Goal: Task Accomplishment & Management: Complete application form

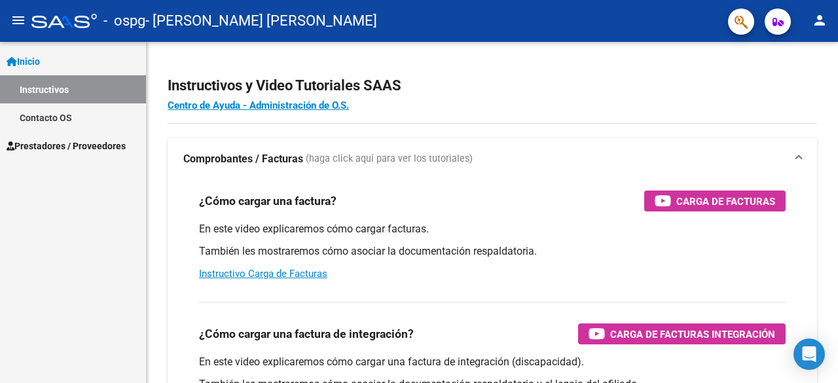
click at [89, 142] on span "Prestadores / Proveedores" at bounding box center [66, 146] width 119 height 14
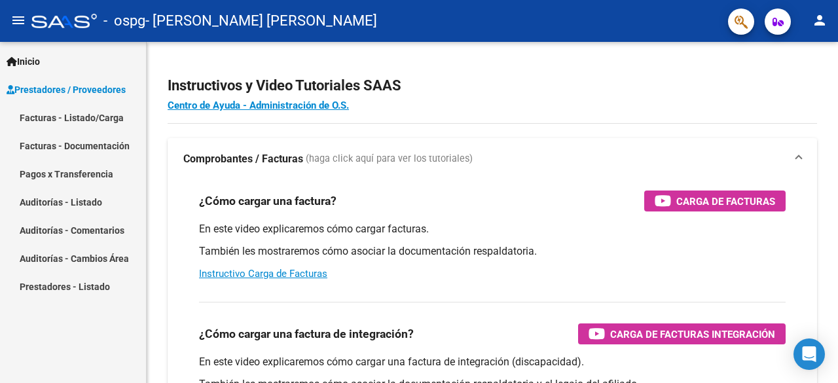
click at [86, 126] on link "Facturas - Listado/Carga" at bounding box center [73, 117] width 146 height 28
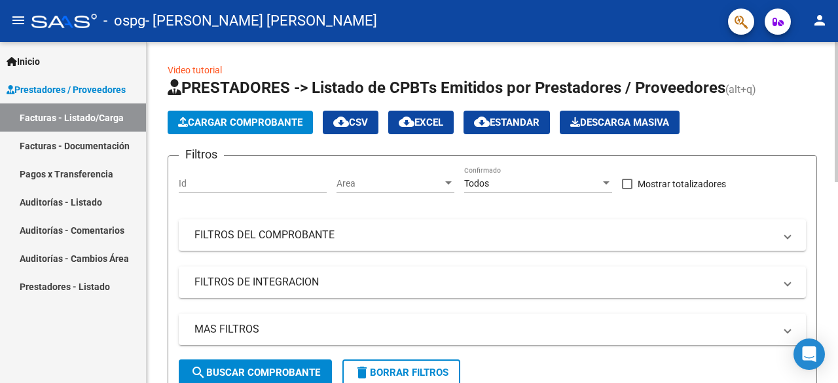
click at [231, 118] on span "Cargar Comprobante" at bounding box center [240, 122] width 124 height 12
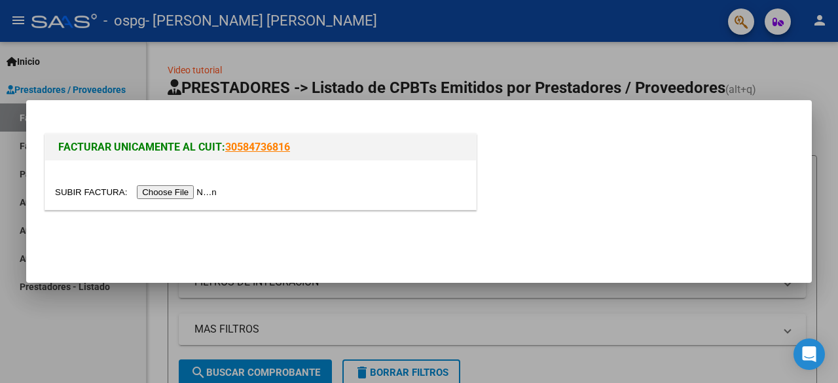
click at [184, 193] on input "file" at bounding box center [138, 192] width 166 height 14
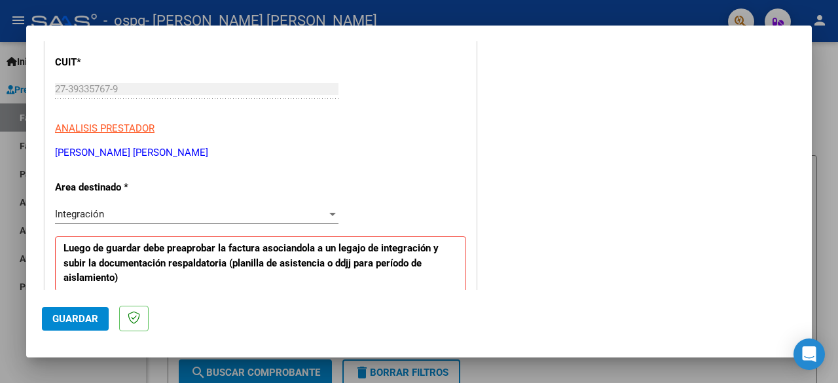
scroll to position [173, 0]
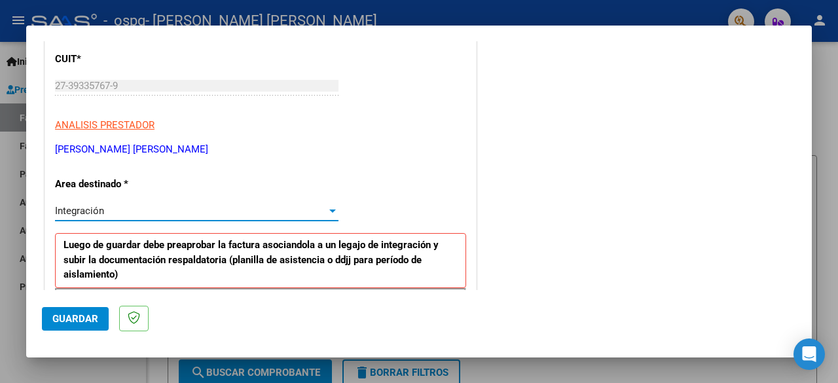
click at [169, 209] on div "Integración" at bounding box center [191, 211] width 272 height 12
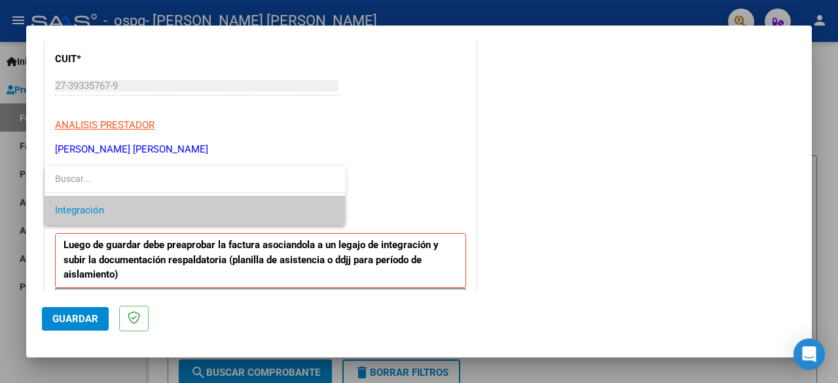
click at [166, 209] on span "Integración" at bounding box center [195, 210] width 280 height 29
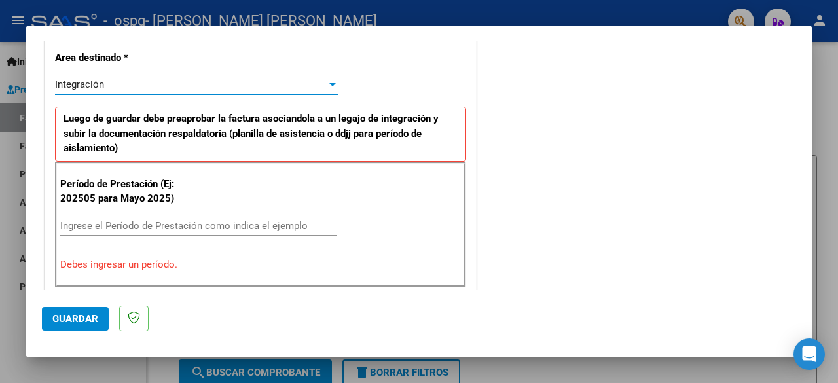
scroll to position [300, 0]
click at [149, 224] on input "Ingrese el Período de Prestación como indica el ejemplo" at bounding box center [198, 225] width 276 height 12
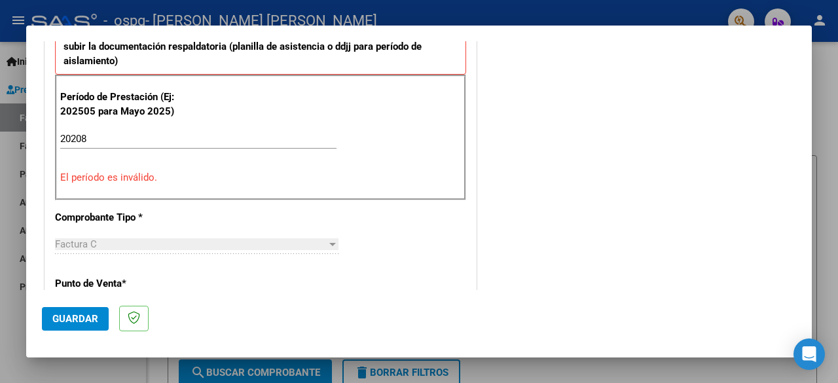
scroll to position [408, 0]
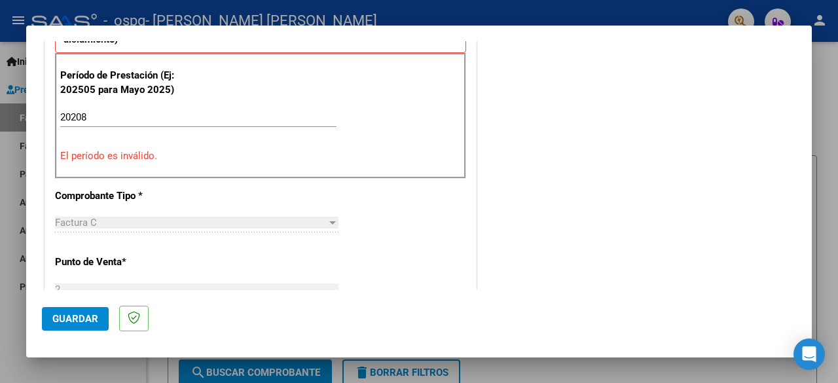
click at [72, 113] on input "20208" at bounding box center [198, 117] width 276 height 12
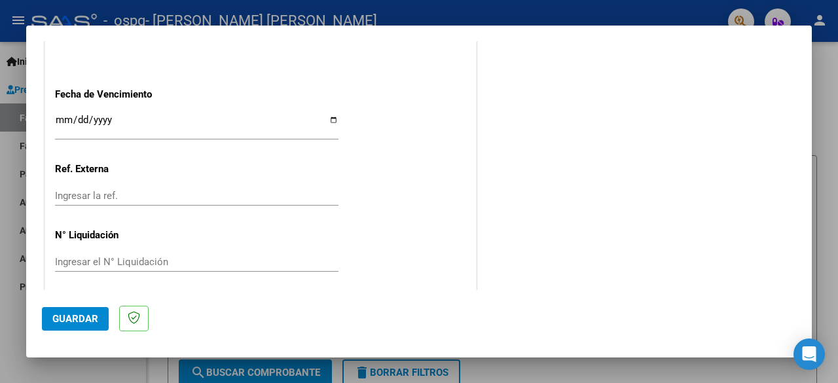
scroll to position [929, 0]
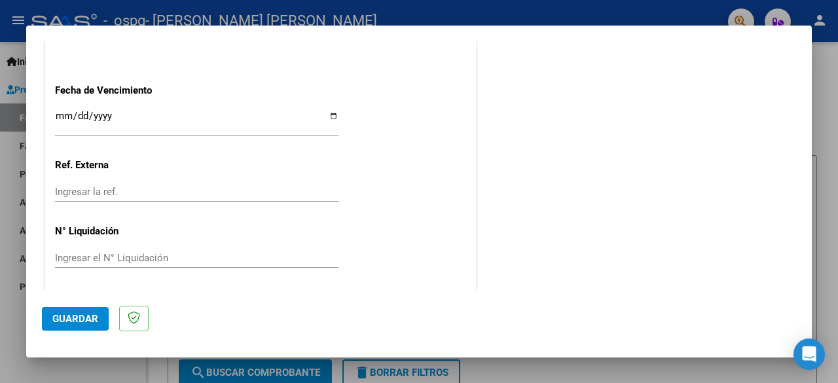
type input "202508"
click at [88, 314] on span "Guardar" at bounding box center [75, 319] width 46 height 12
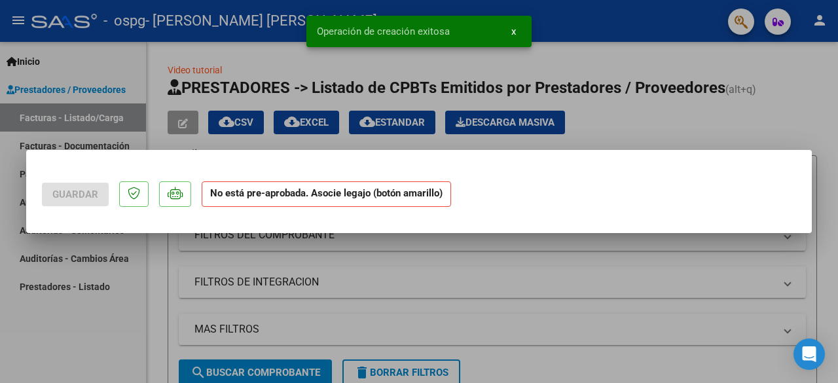
scroll to position [0, 0]
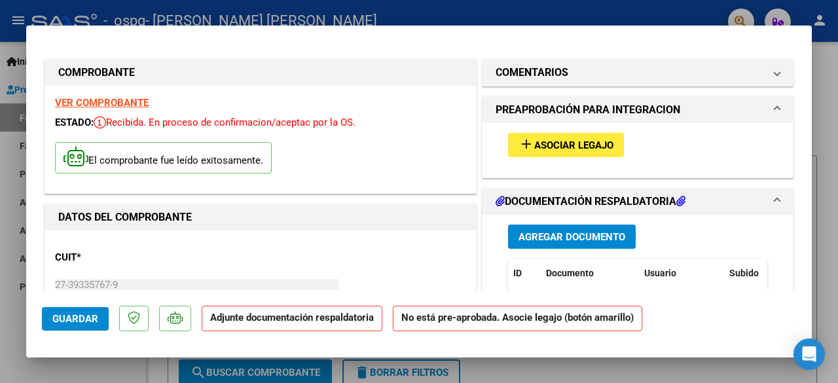
click at [543, 146] on span "Asociar Legajo" at bounding box center [573, 145] width 79 height 12
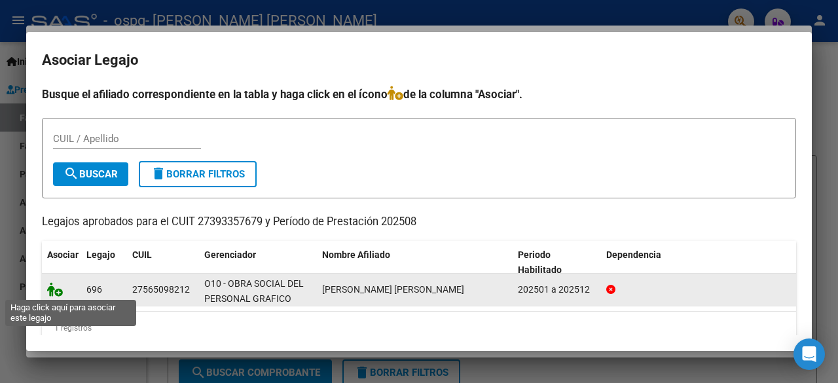
click at [58, 292] on icon at bounding box center [55, 289] width 16 height 14
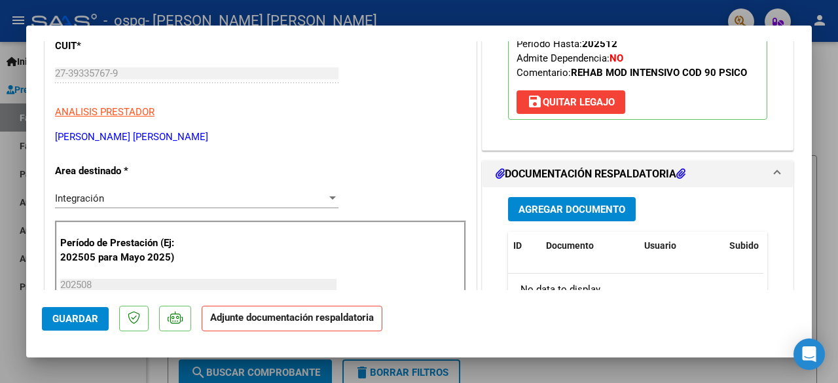
scroll to position [212, 0]
click at [594, 215] on span "Agregar Documento" at bounding box center [571, 209] width 107 height 12
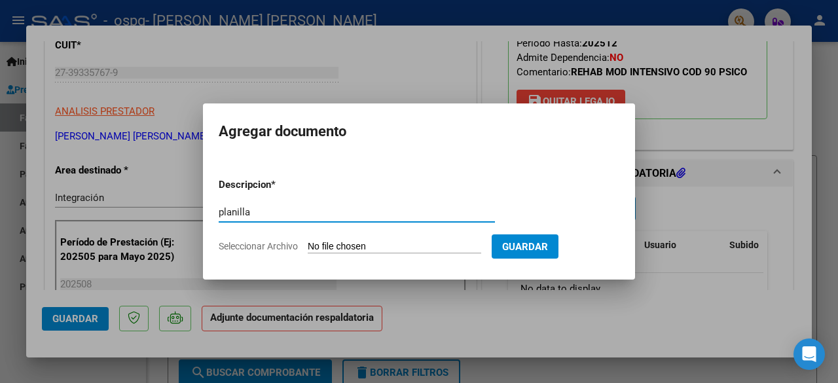
type input "planilla"
click at [378, 245] on input "Seleccionar Archivo" at bounding box center [394, 247] width 173 height 12
type input "C:\fakepath\[PERSON_NAME] [PERSON_NAME]..pdf"
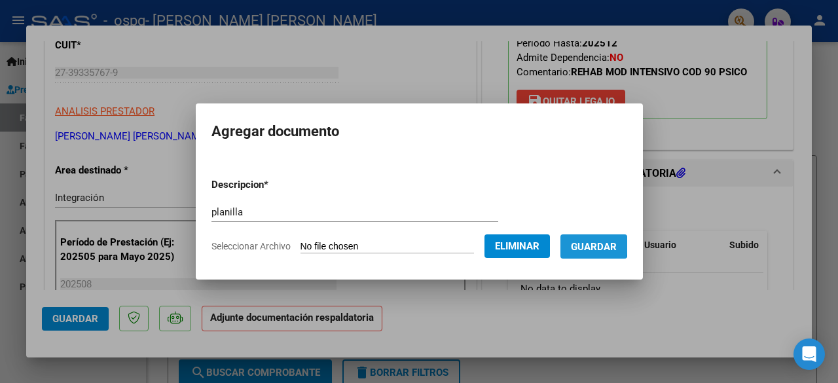
click at [595, 245] on span "Guardar" at bounding box center [594, 247] width 46 height 12
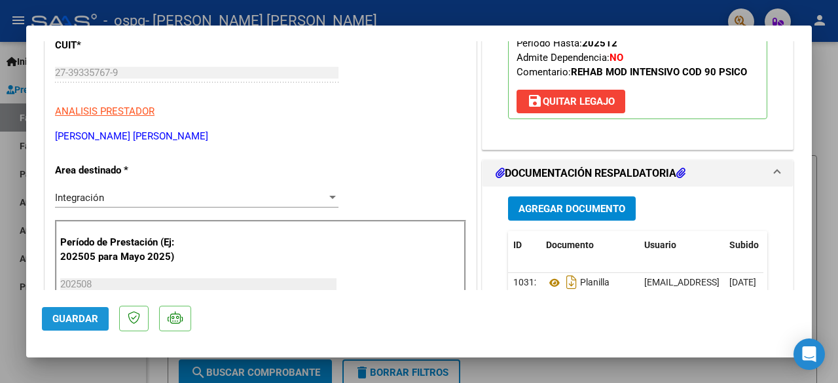
click at [76, 327] on button "Guardar" at bounding box center [75, 319] width 67 height 24
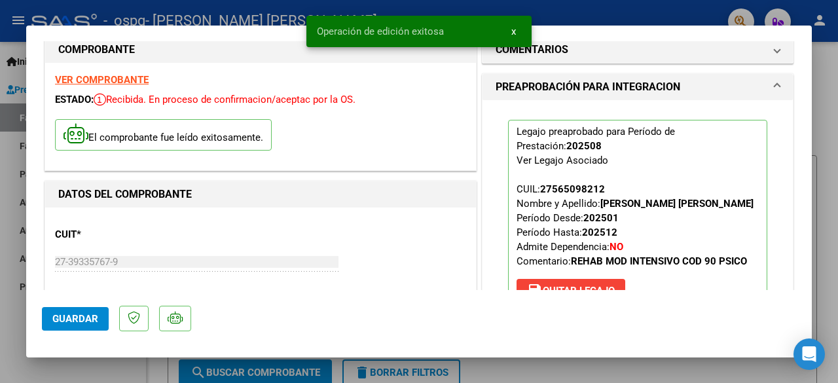
scroll to position [0, 0]
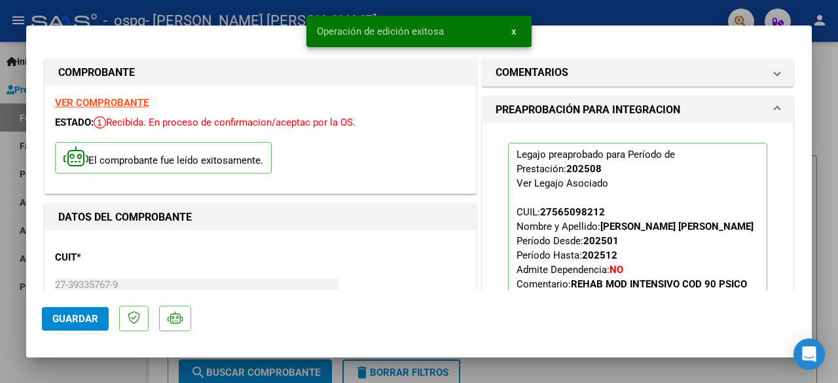
click at [830, 80] on div at bounding box center [419, 191] width 838 height 383
